Goal: Information Seeking & Learning: Learn about a topic

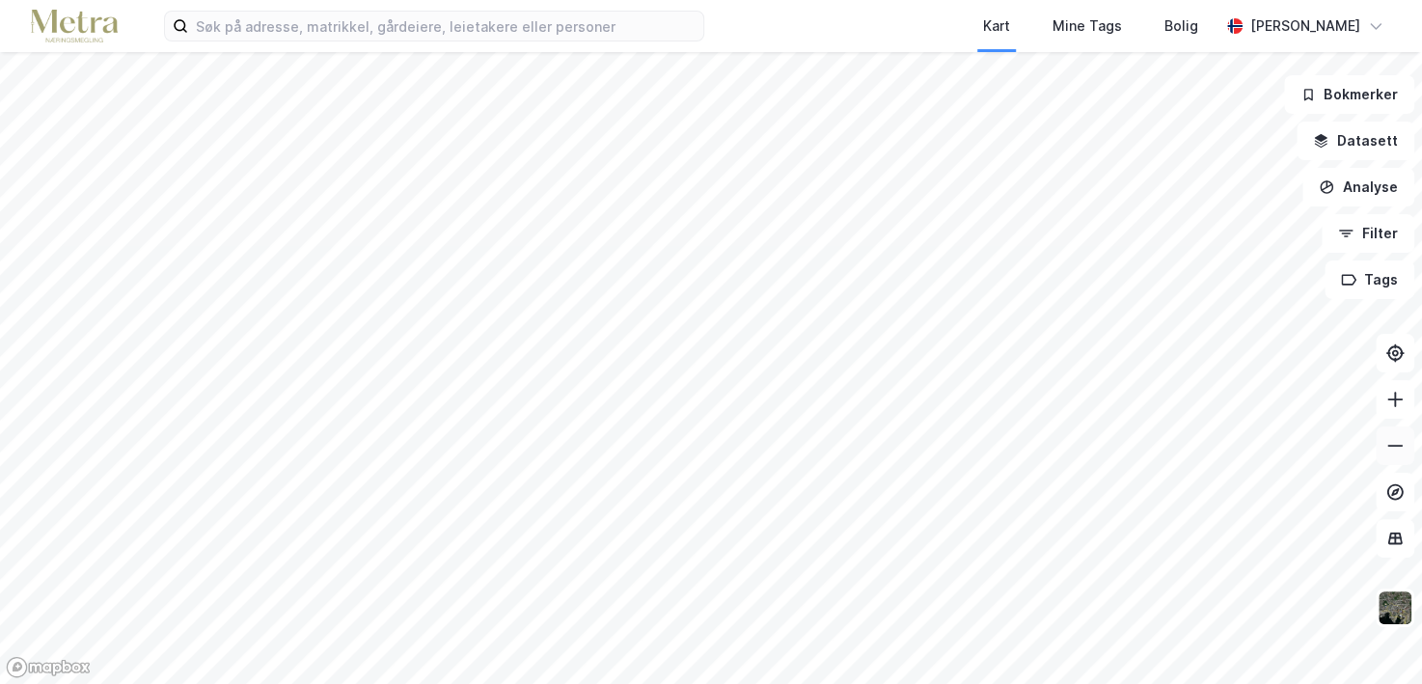
click at [1385, 444] on icon at bounding box center [1394, 445] width 19 height 19
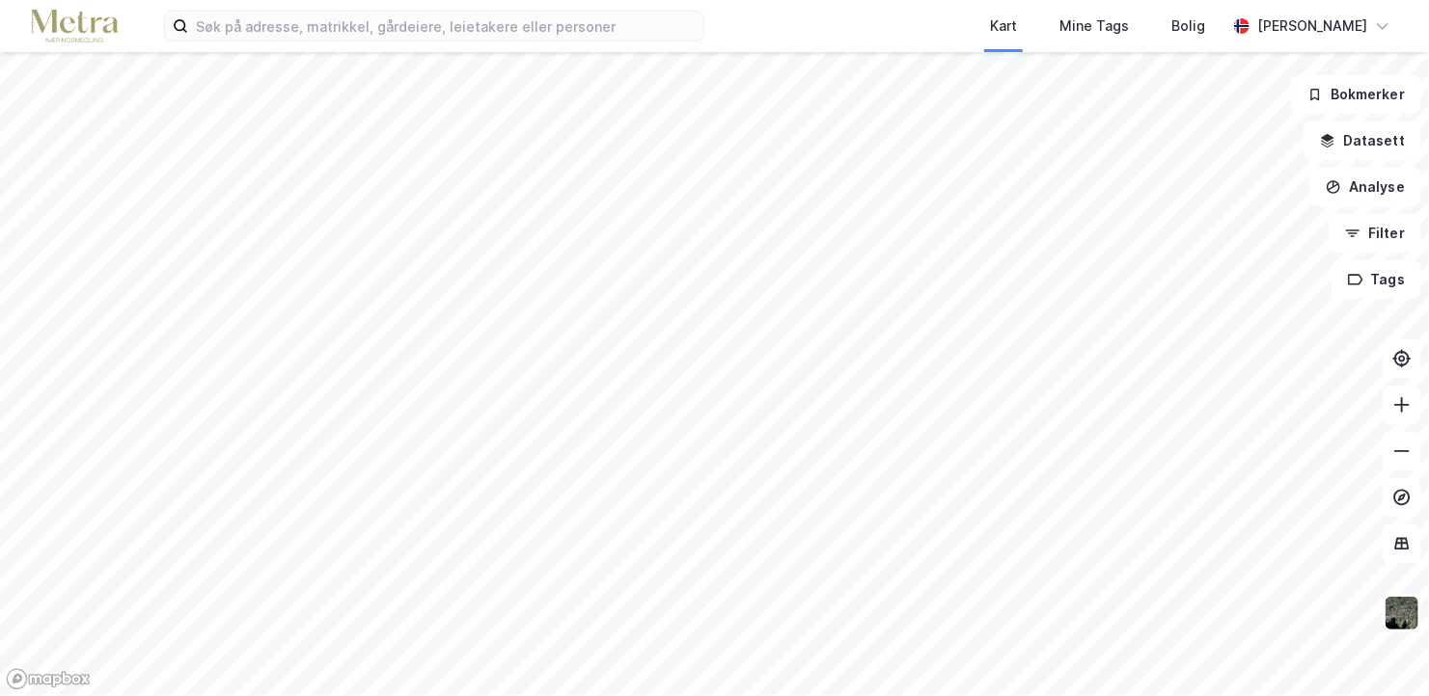
click at [1392, 604] on iframe "Kontrollprogram for chat" at bounding box center [1380, 650] width 96 height 93
click at [1387, 600] on img at bounding box center [1401, 613] width 37 height 37
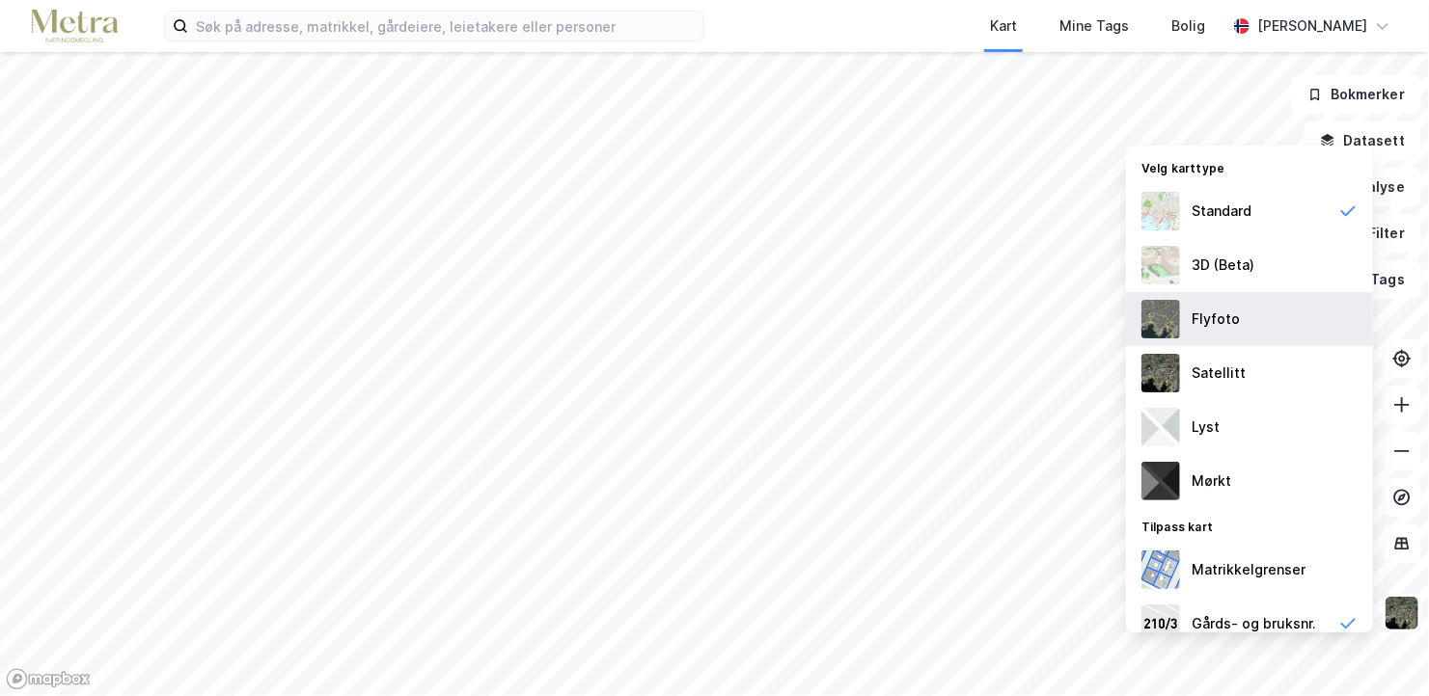
click at [1256, 312] on div "Flyfoto" at bounding box center [1249, 319] width 247 height 54
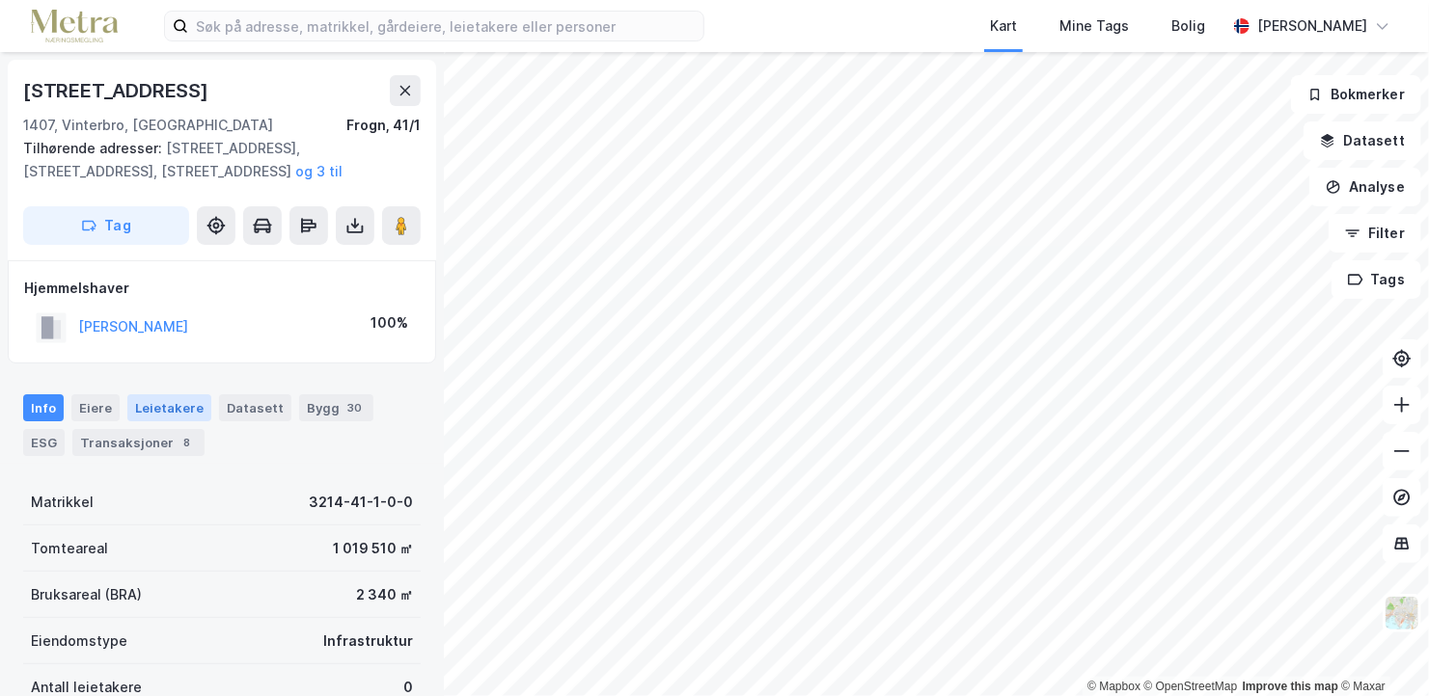
click at [173, 418] on div "Leietakere" at bounding box center [169, 408] width 84 height 27
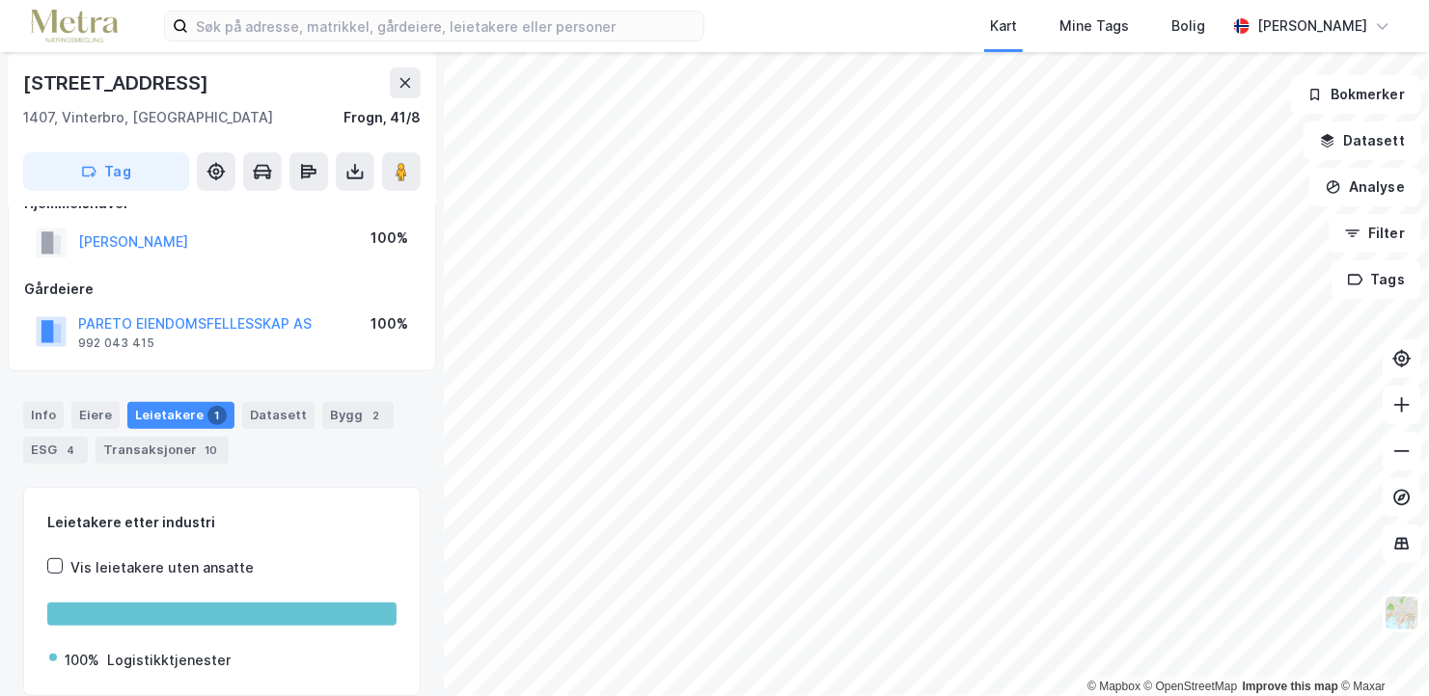
scroll to position [129, 0]
